Goal: Register for event/course

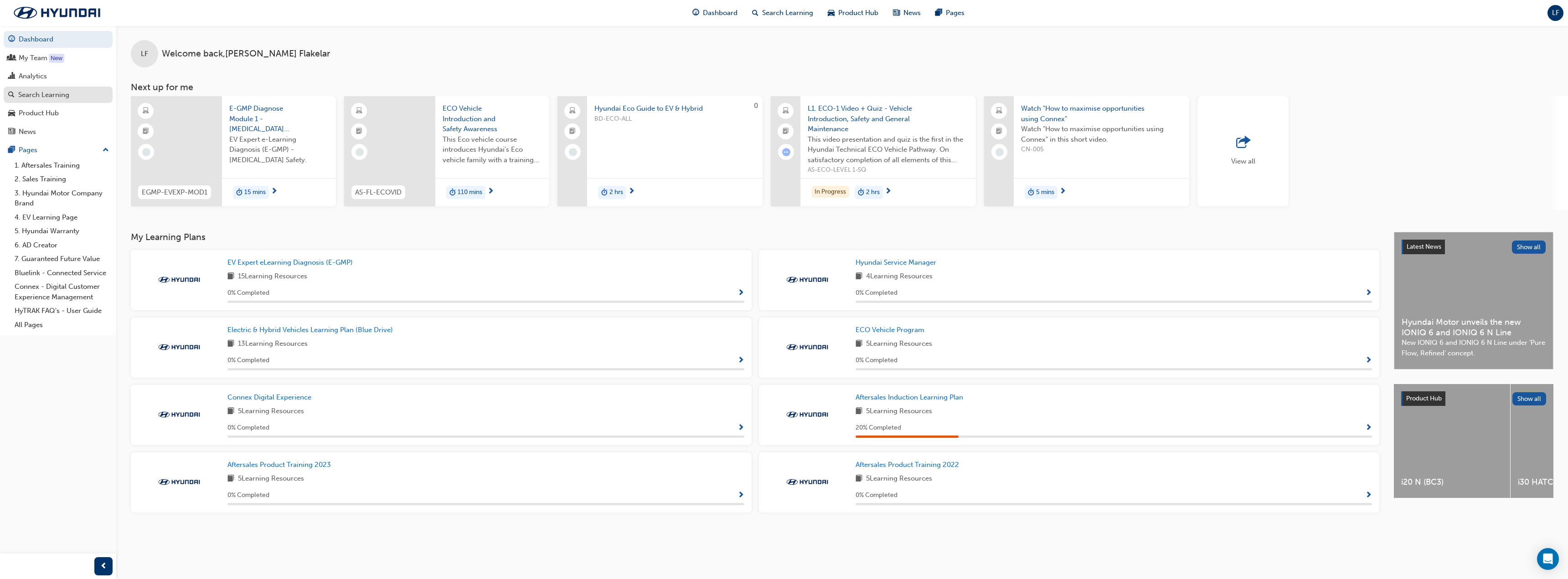
click at [34, 94] on div "Search Learning" at bounding box center [44, 95] width 51 height 10
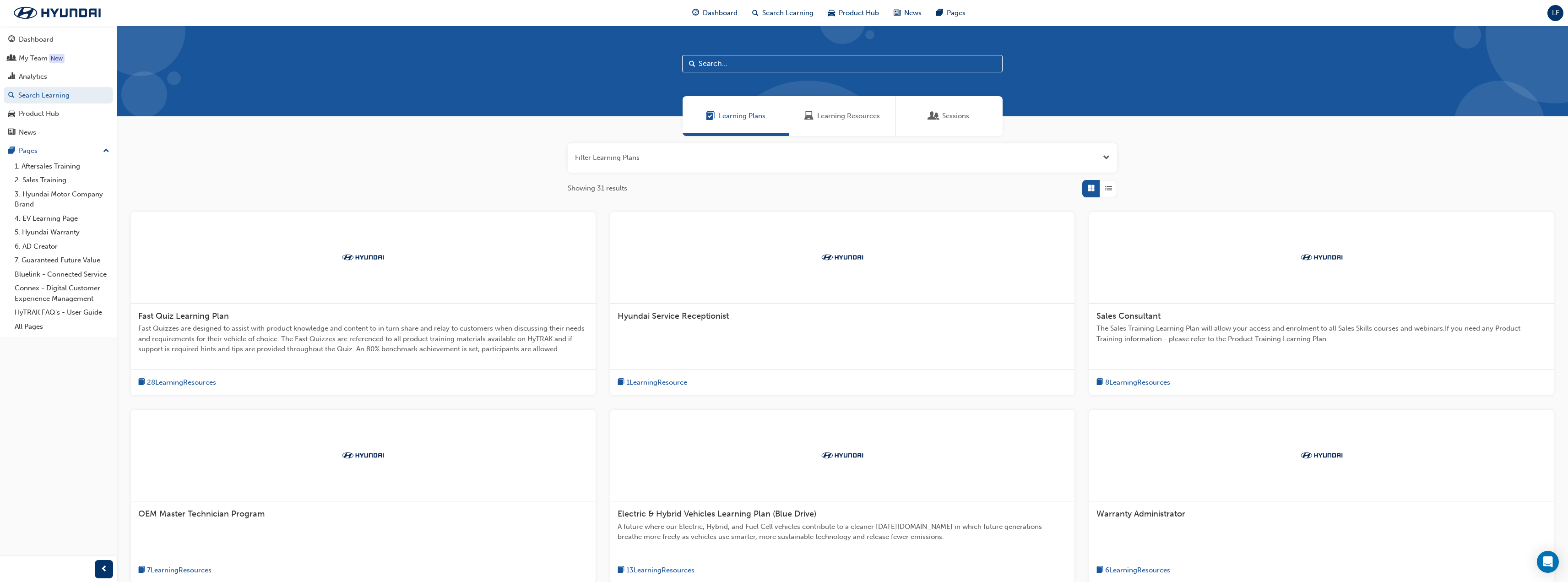
click at [754, 63] on input "text" at bounding box center [842, 64] width 320 height 17
type input "hev"
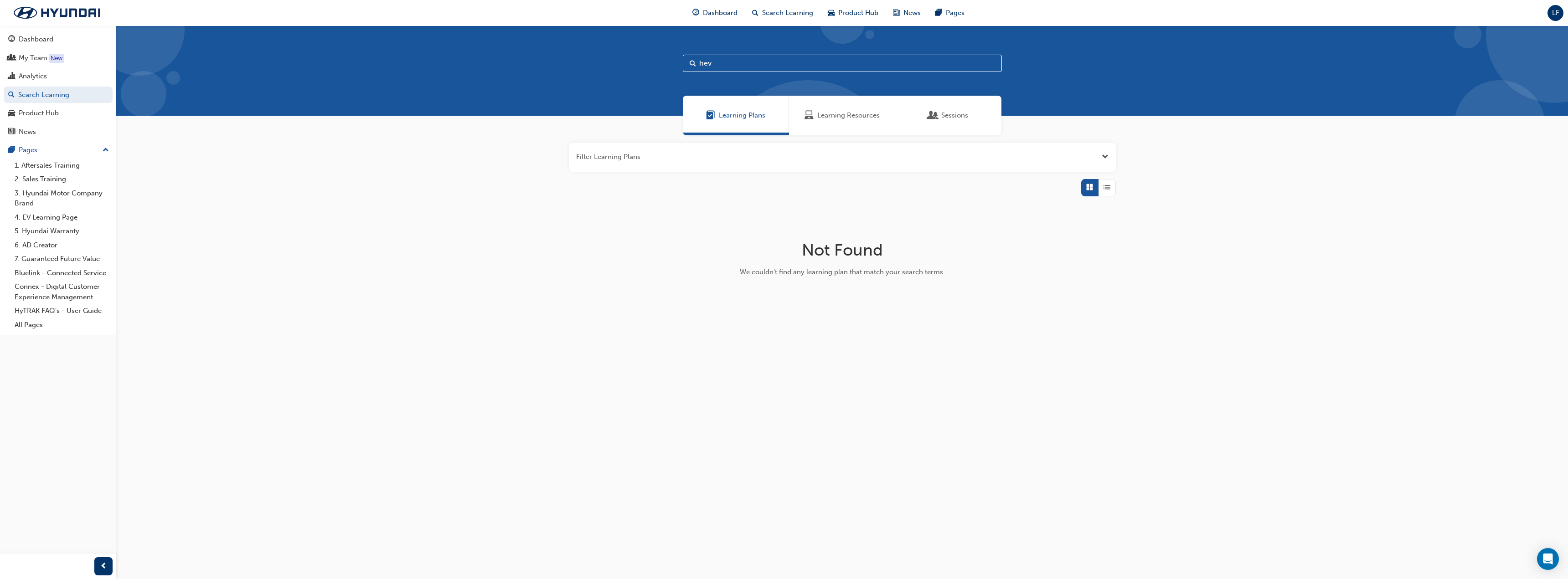
click at [926, 112] on div "Sessions" at bounding box center [948, 115] width 106 height 40
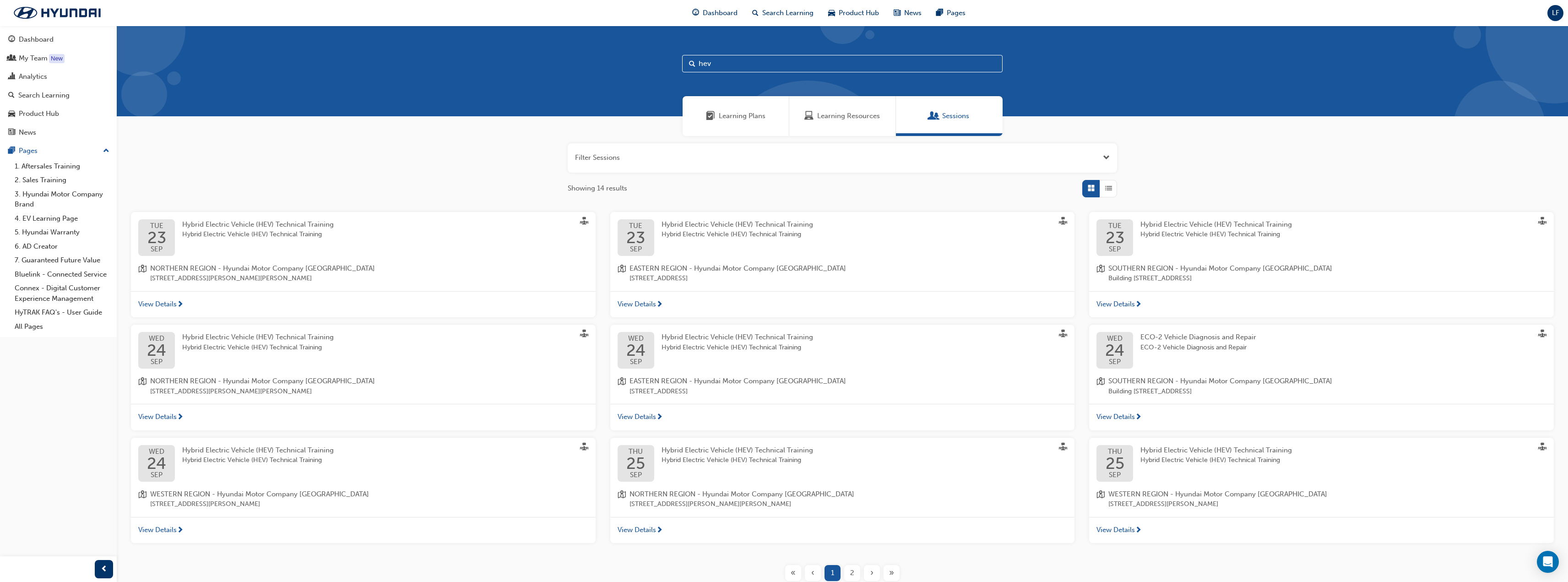
click at [226, 238] on span "Hybrid Electric Vehicle (HEV) Technical Training" at bounding box center [258, 234] width 152 height 10
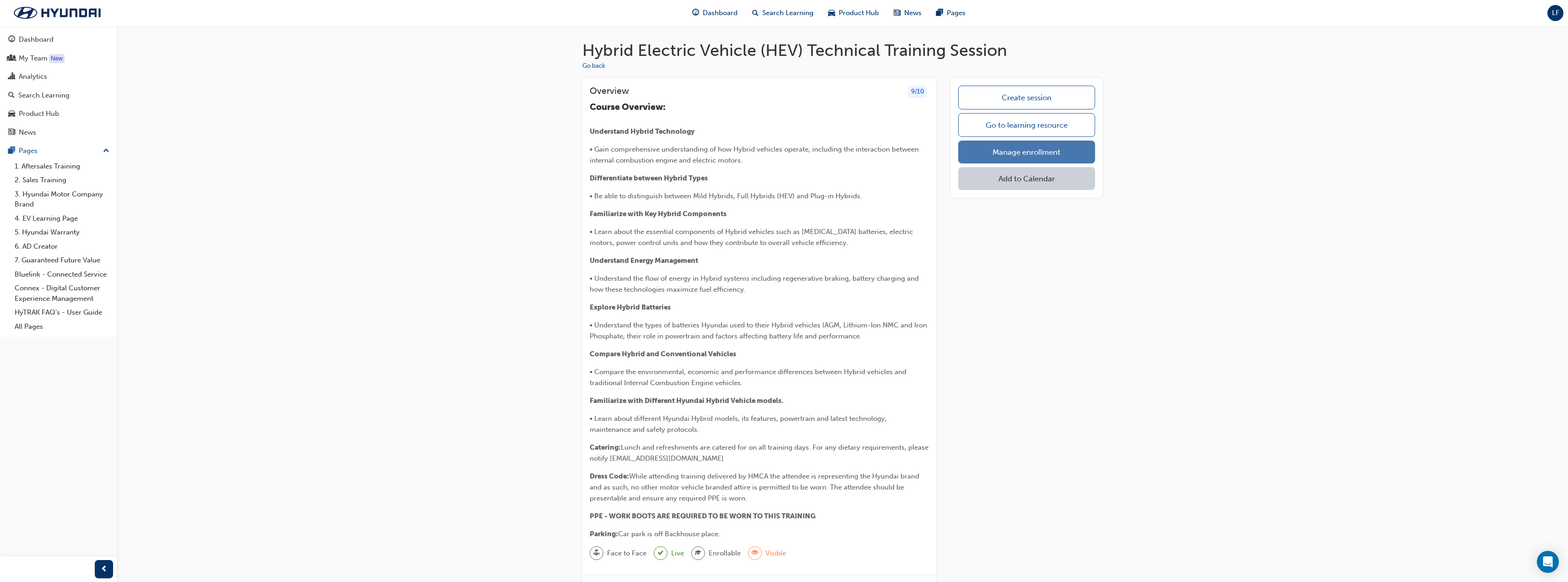
click at [1036, 153] on link "Manage enrollment" at bounding box center [1026, 152] width 137 height 23
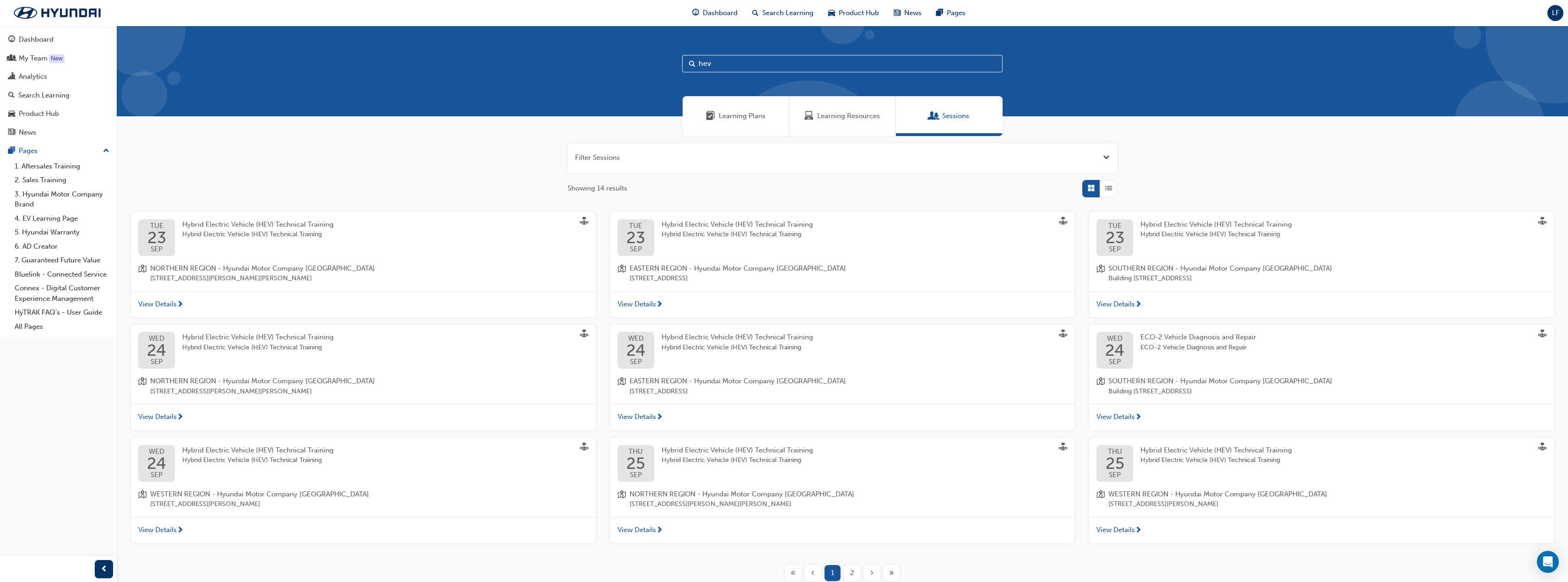
click at [221, 341] on span "Hybrid Electric Vehicle (HEV) Technical Training" at bounding box center [258, 336] width 152 height 8
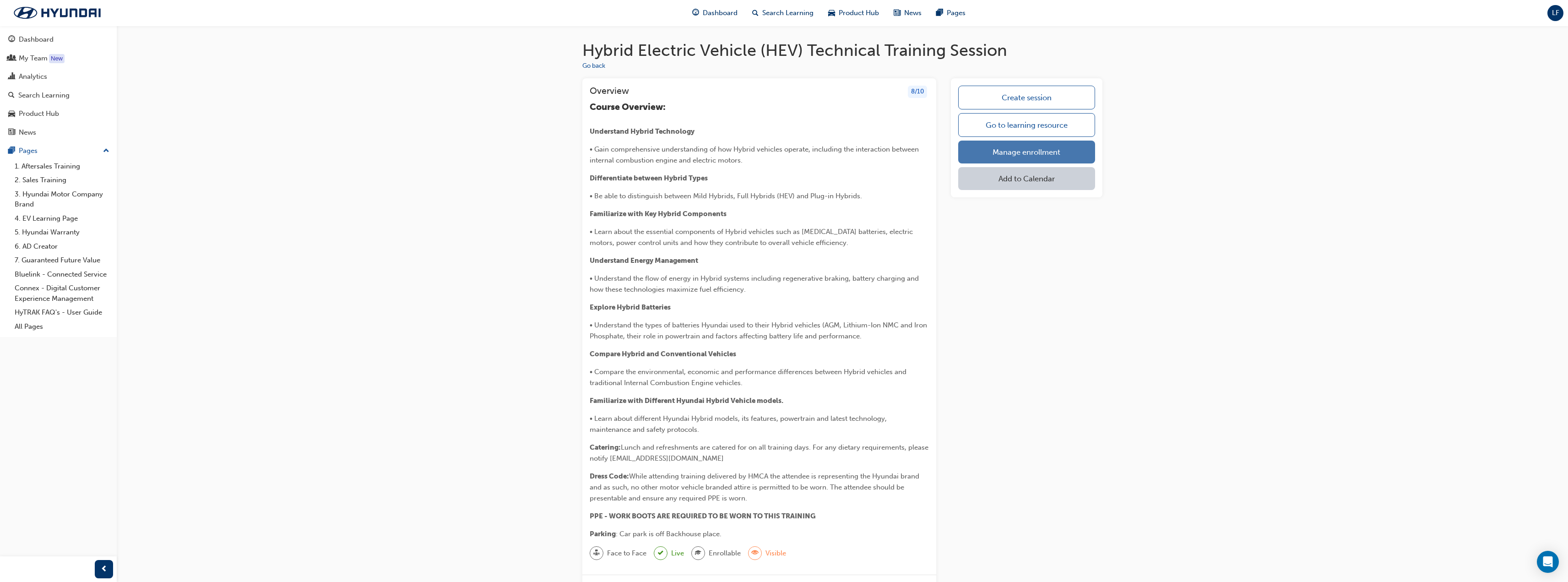
click at [1050, 152] on link "Manage enrollment" at bounding box center [1026, 152] width 137 height 23
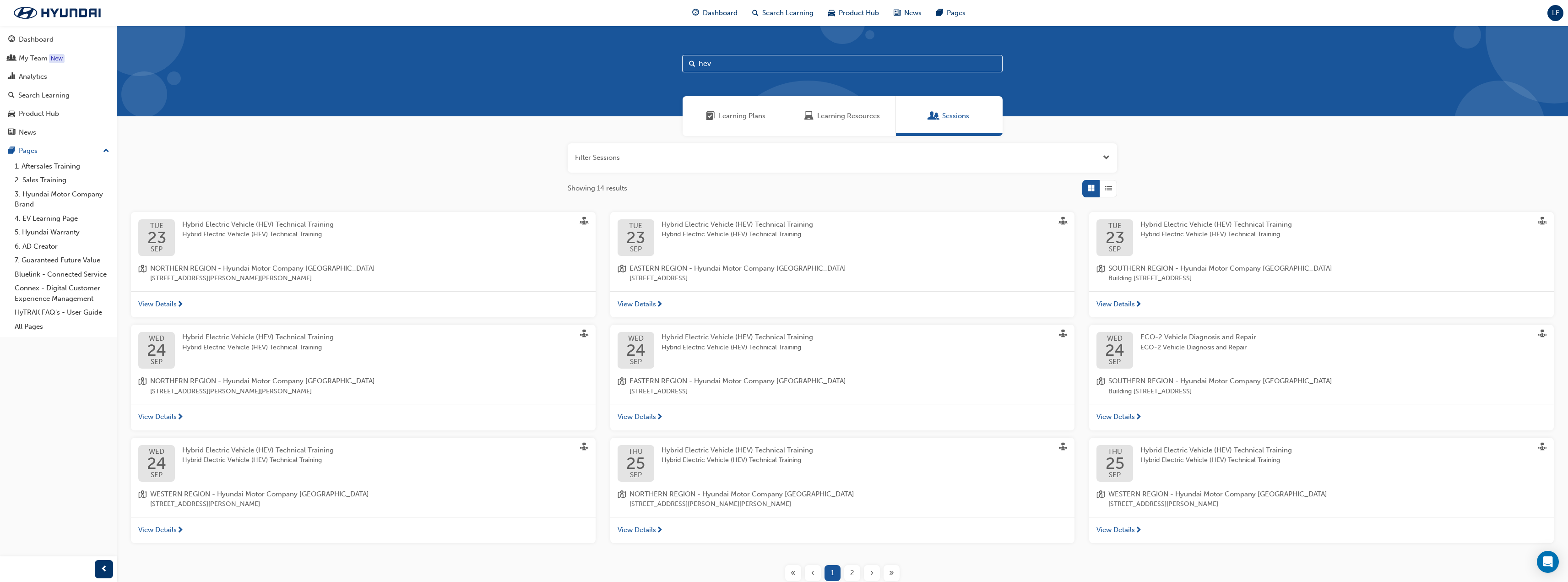
click at [194, 462] on span "Hybrid Electric Vehicle (HEV) Technical Training" at bounding box center [258, 460] width 152 height 10
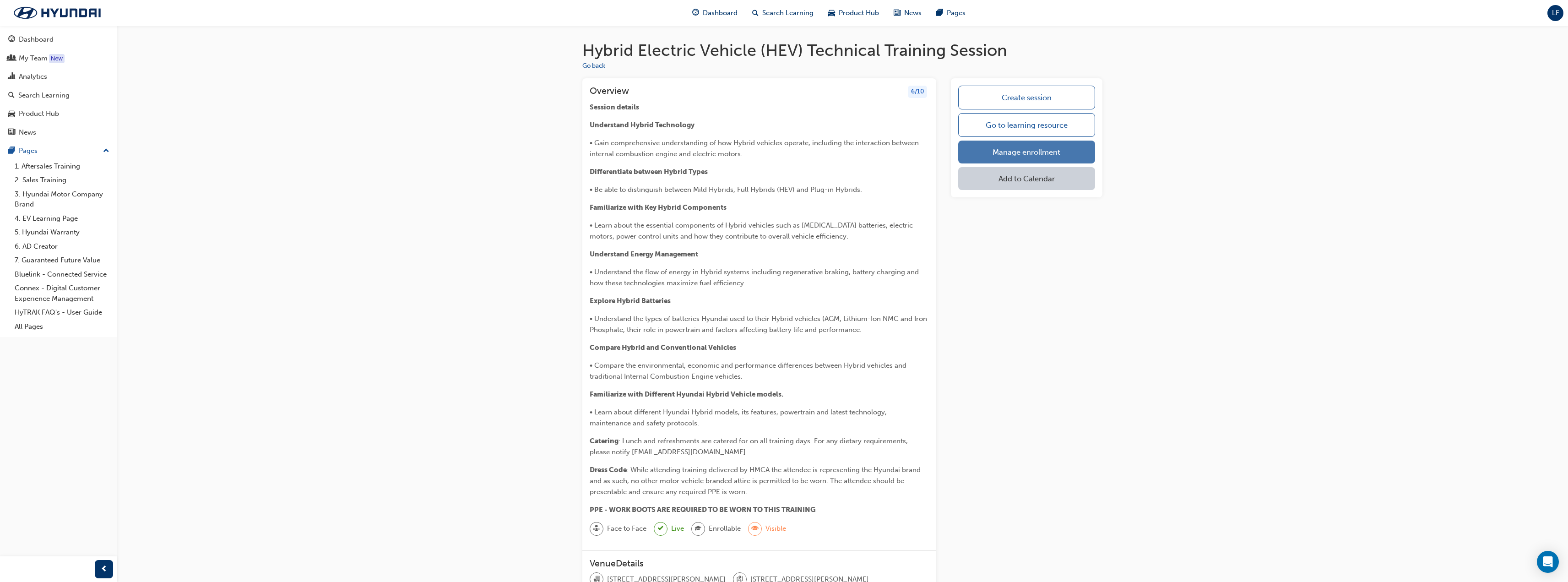
click at [1005, 147] on link "Manage enrollment" at bounding box center [1026, 152] width 137 height 23
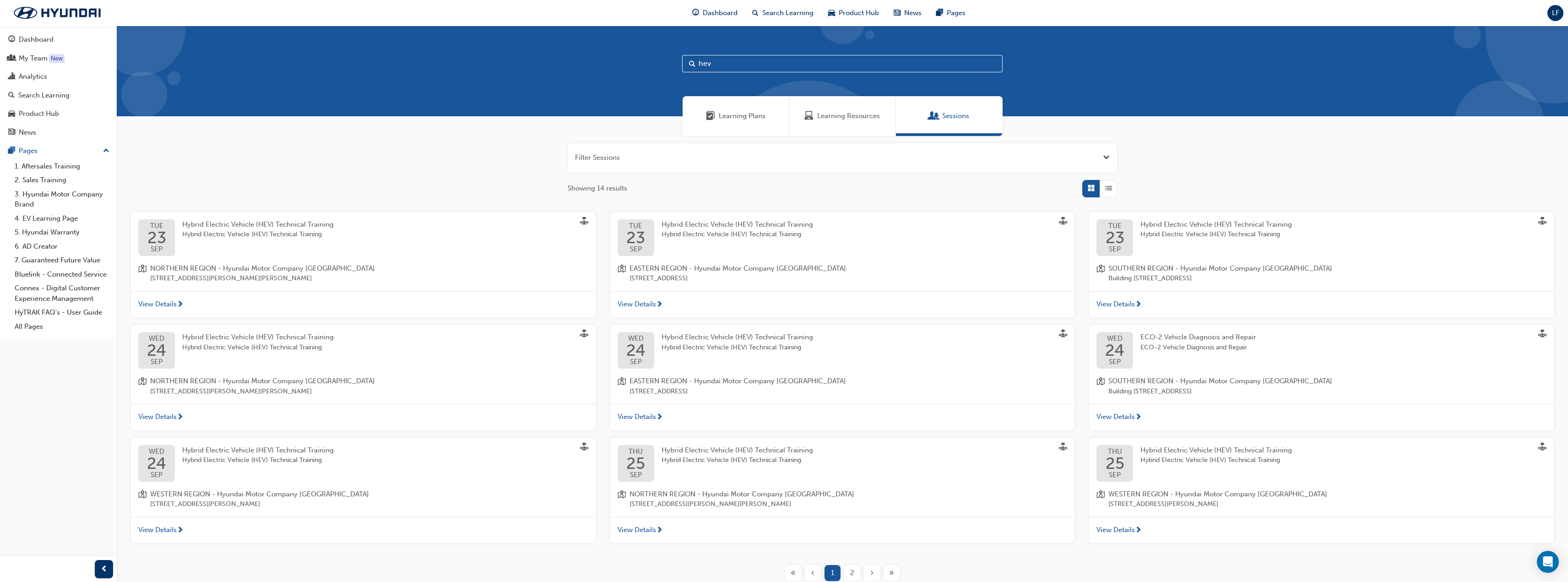
click at [692, 466] on div "Hybrid Electric Vehicle (HEV) Technical Training Hybrid Electric Vehicle (HEV) …" at bounding box center [745, 463] width 166 height 37
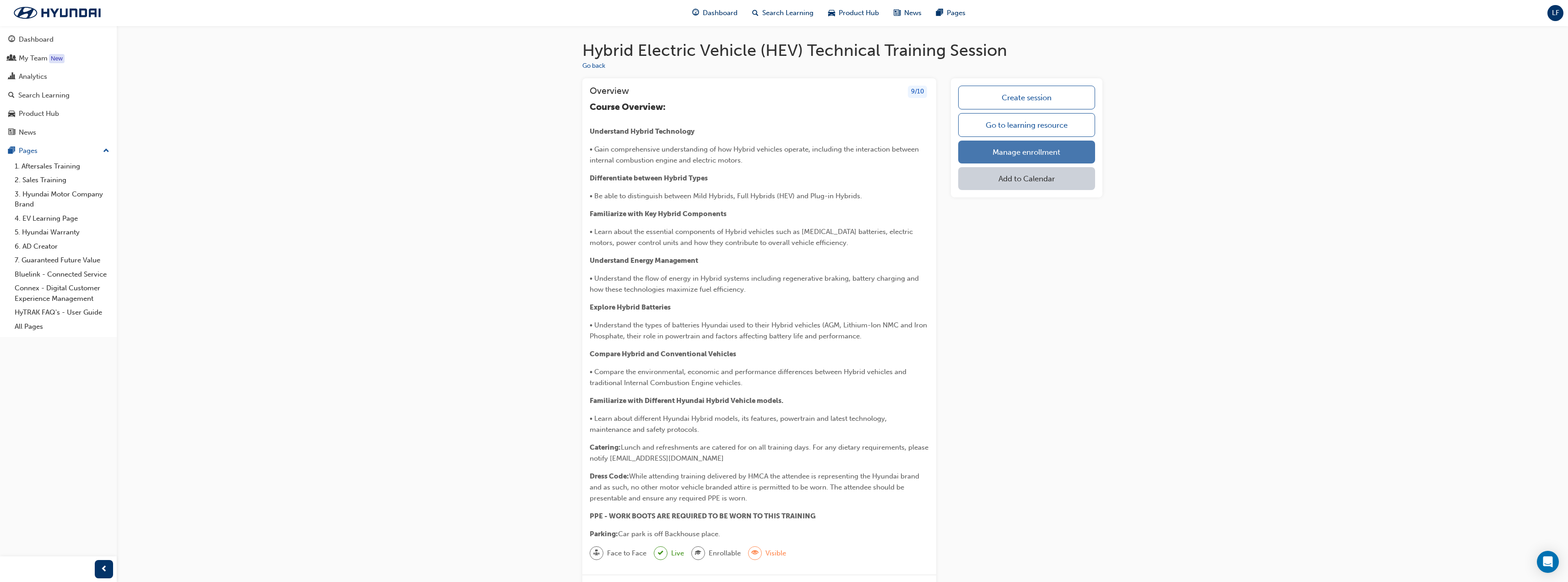
click at [1032, 152] on link "Manage enrollment" at bounding box center [1026, 152] width 137 height 23
